Goal: Task Accomplishment & Management: Manage account settings

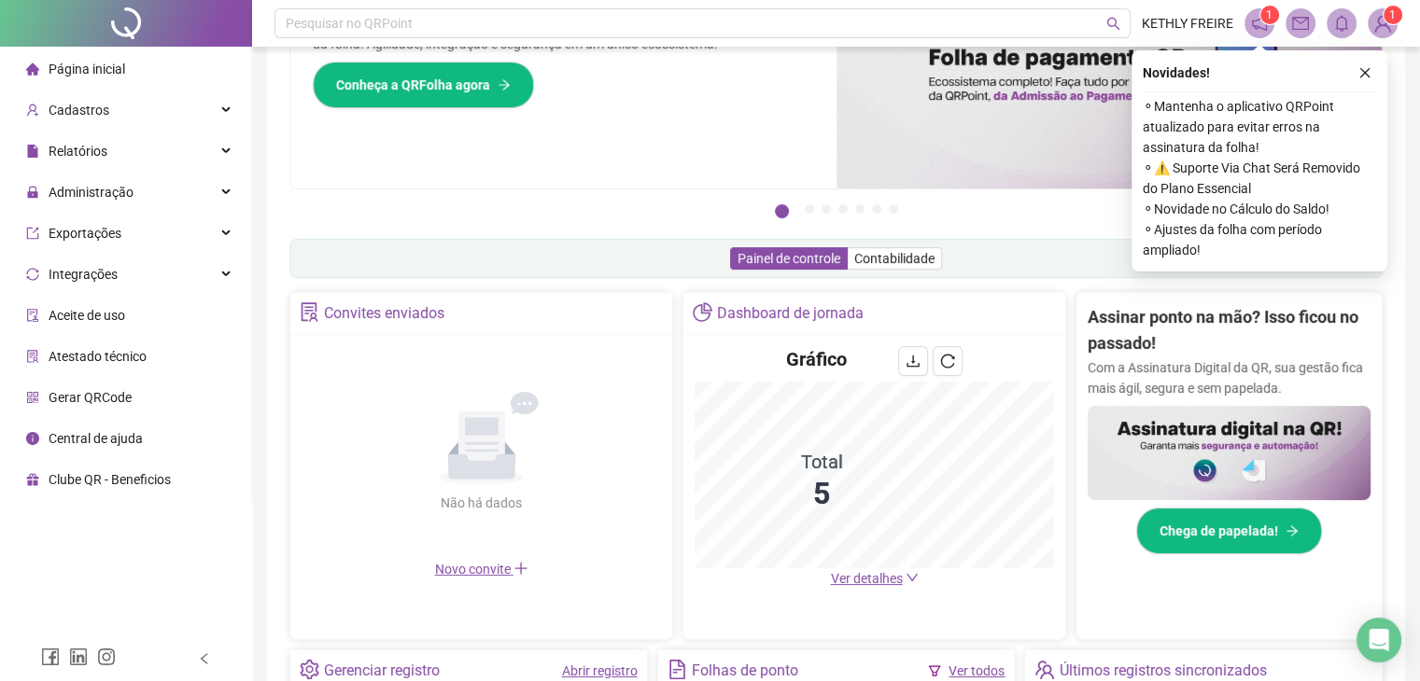
scroll to position [30, 0]
